Goal: Obtain resource: Obtain resource

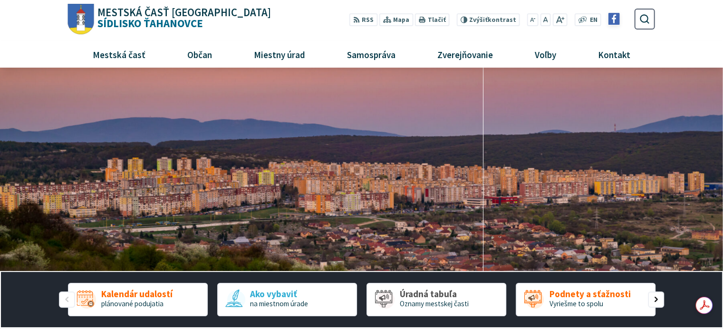
click at [614, 20] on img at bounding box center [614, 19] width 12 height 12
click at [617, 17] on img at bounding box center [614, 19] width 12 height 12
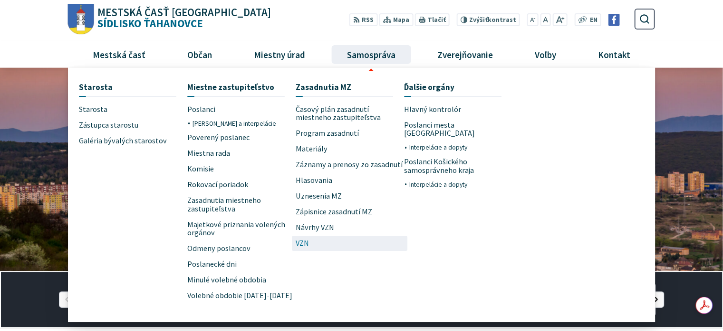
click at [303, 242] on span "VZN" at bounding box center [302, 243] width 13 height 16
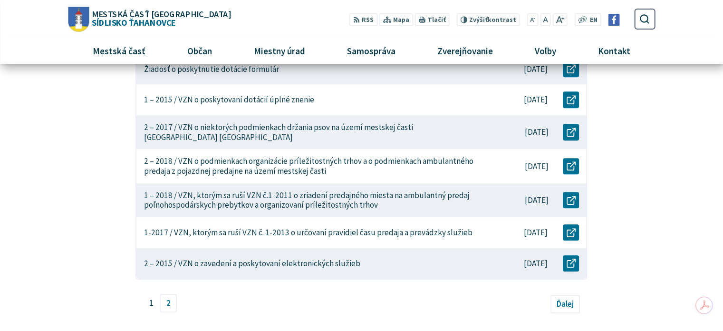
scroll to position [238, 0]
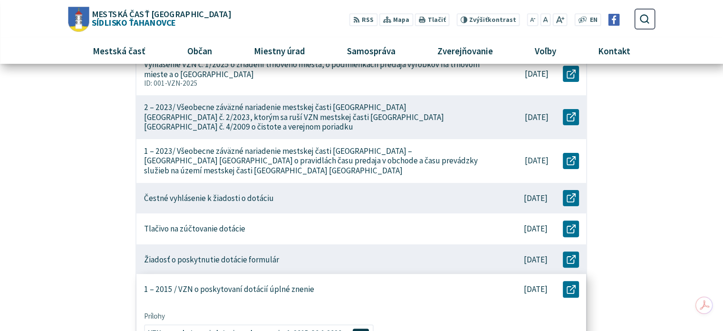
click at [299, 284] on p "1 – 2015 / VZN o poskytovaní dotácií úplné znenie" at bounding box center [229, 289] width 170 height 10
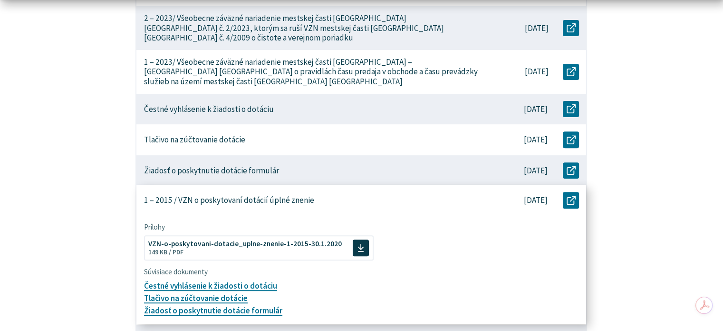
scroll to position [333, 0]
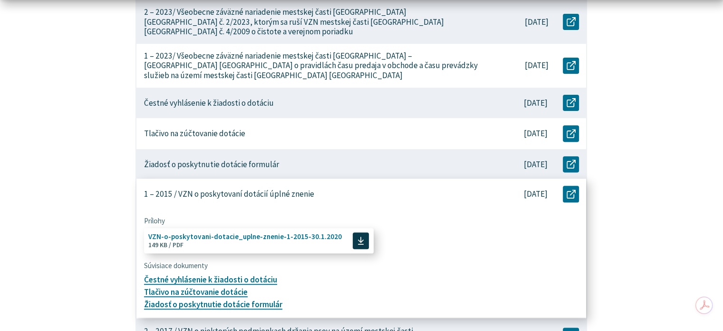
click at [280, 233] on span "VZN-o-poskytovani-dotacie_uplne-znenie-1-2015-30.1.2020" at bounding box center [245, 236] width 194 height 7
